Goal: Task Accomplishment & Management: Manage account settings

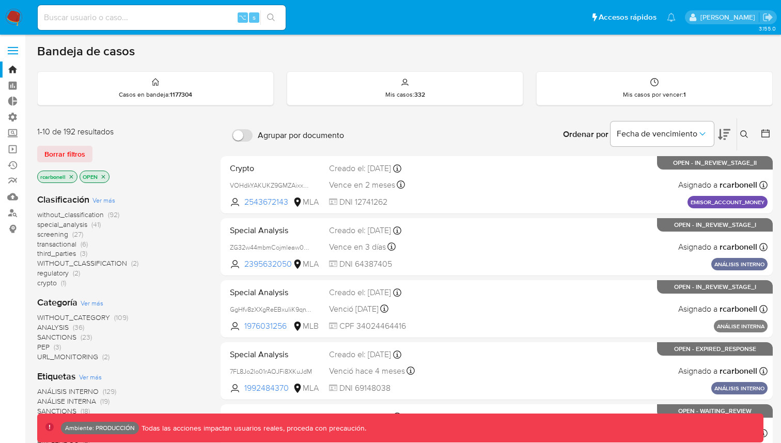
click at [12, 47] on span at bounding box center [13, 48] width 10 height 2
click at [0, 0] on input "checkbox" at bounding box center [0, 0] width 0 height 0
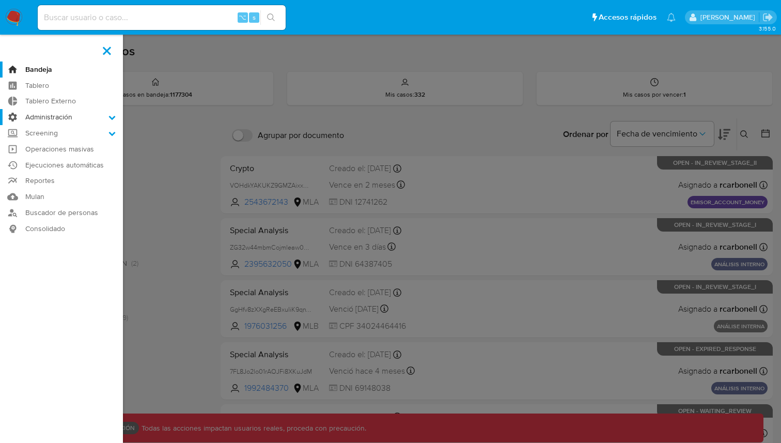
click at [63, 120] on label "Administración" at bounding box center [61, 117] width 123 height 16
click at [0, 0] on input "Administración" at bounding box center [0, 0] width 0 height 0
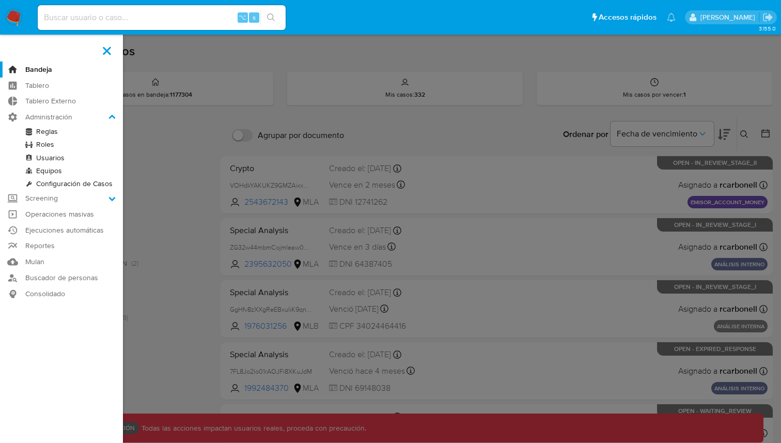
click at [55, 145] on link "Roles" at bounding box center [61, 144] width 123 height 13
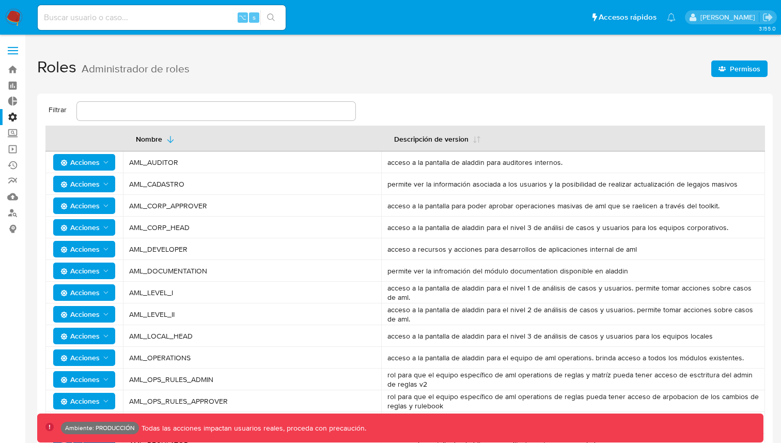
click at [714, 76] on button "Permisos" at bounding box center [740, 68] width 56 height 17
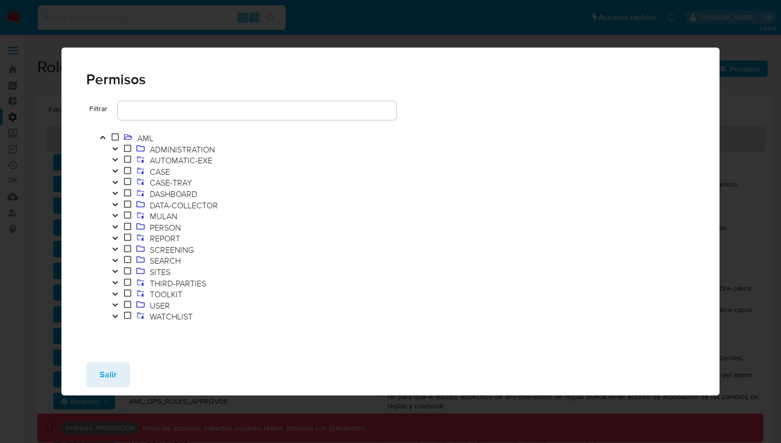
click at [117, 297] on icon "Toggle" at bounding box center [115, 294] width 7 height 6
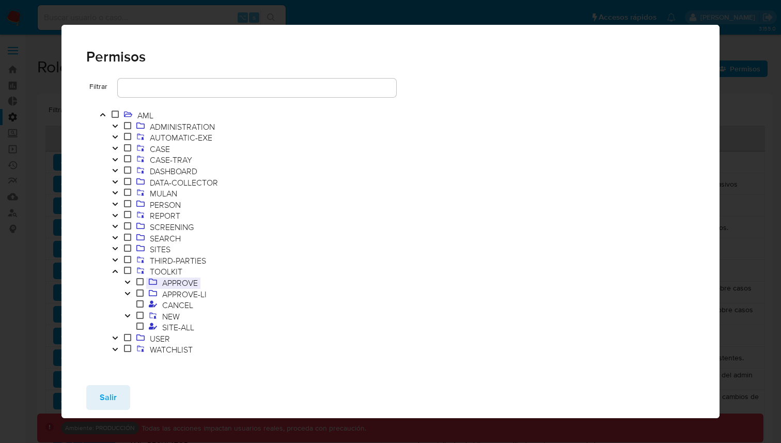
click at [189, 285] on span "APPROVE" at bounding box center [180, 282] width 41 height 11
click at [128, 282] on icon "Toggle" at bounding box center [127, 282] width 7 height 6
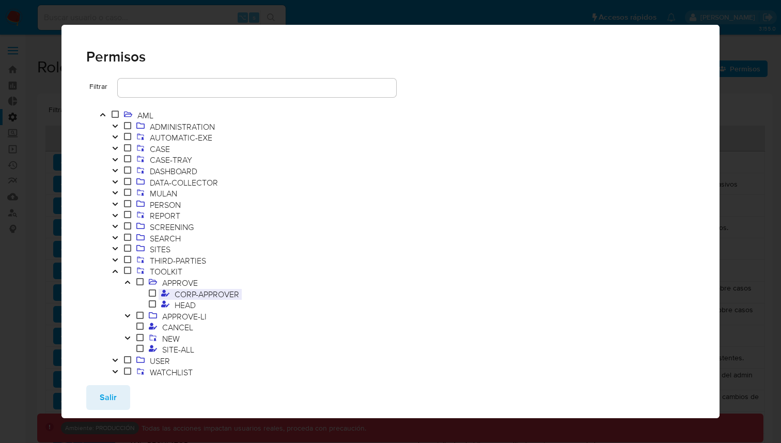
click at [186, 291] on span "CORP-APPROVER" at bounding box center [207, 293] width 70 height 11
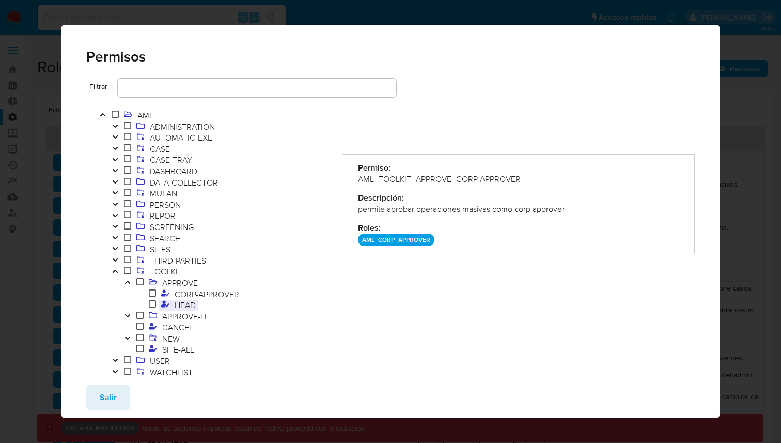
click at [185, 306] on span "HEAD" at bounding box center [185, 304] width 26 height 11
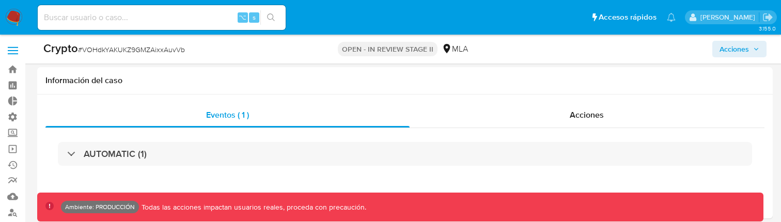
select select "10"
